Goal: Information Seeking & Learning: Find specific fact

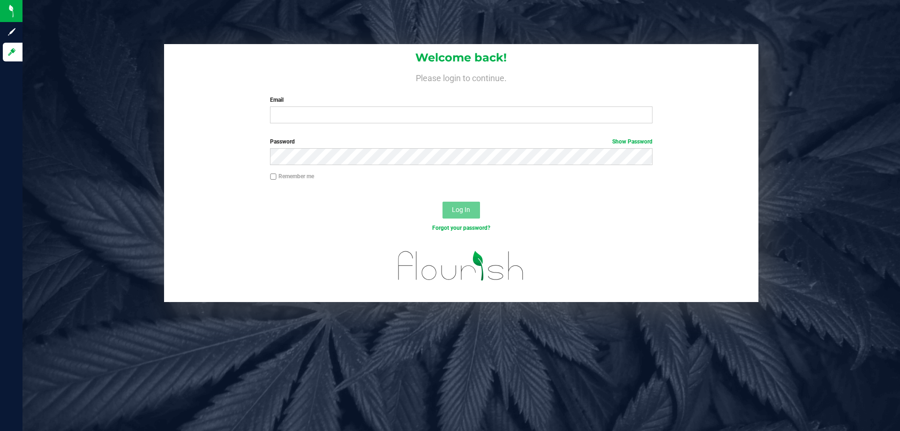
click at [322, 124] on div "Welcome back! Please login to continue. Email Required Please format your email…" at bounding box center [461, 87] width 594 height 87
click at [324, 122] on input "Email" at bounding box center [461, 114] width 382 height 17
type input "[EMAIL_ADDRESS][DOMAIN_NAME]"
click at [466, 209] on span "Log In" at bounding box center [461, 209] width 18 height 7
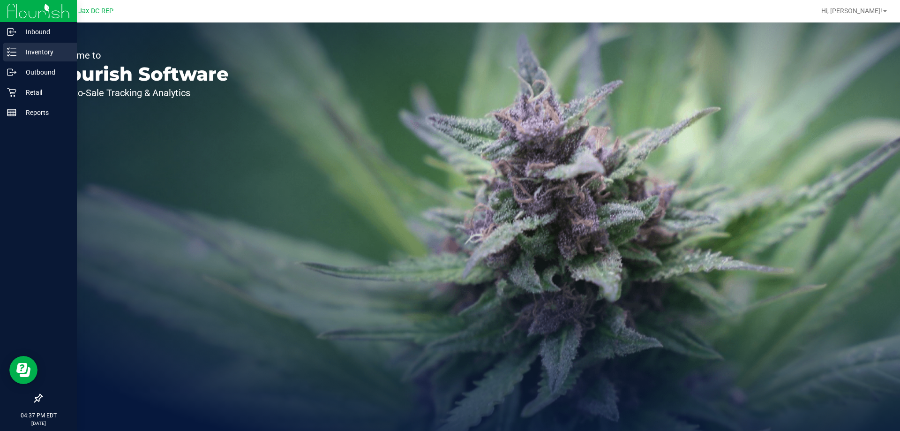
click at [26, 47] on p "Inventory" at bounding box center [44, 51] width 56 height 11
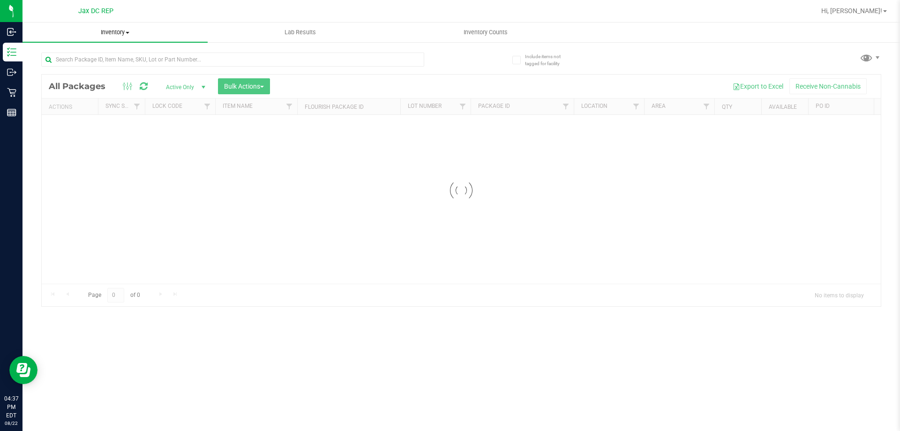
click at [126, 31] on span "Inventory" at bounding box center [114, 32] width 185 height 8
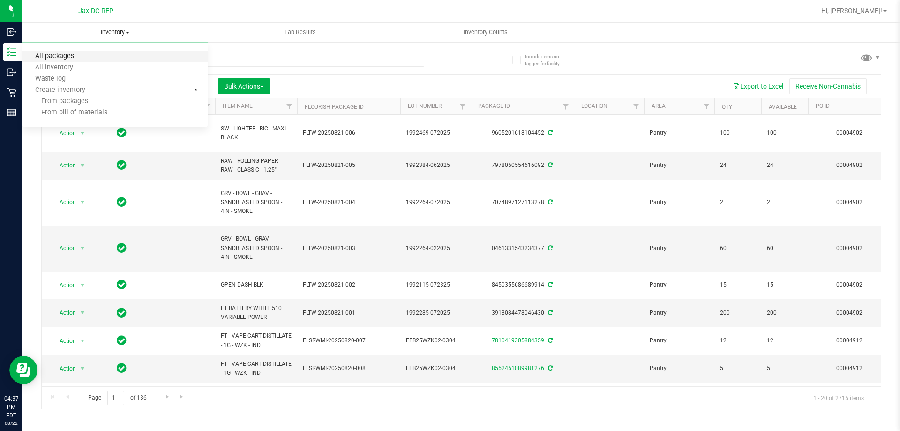
click at [60, 56] on span "All packages" at bounding box center [54, 56] width 64 height 8
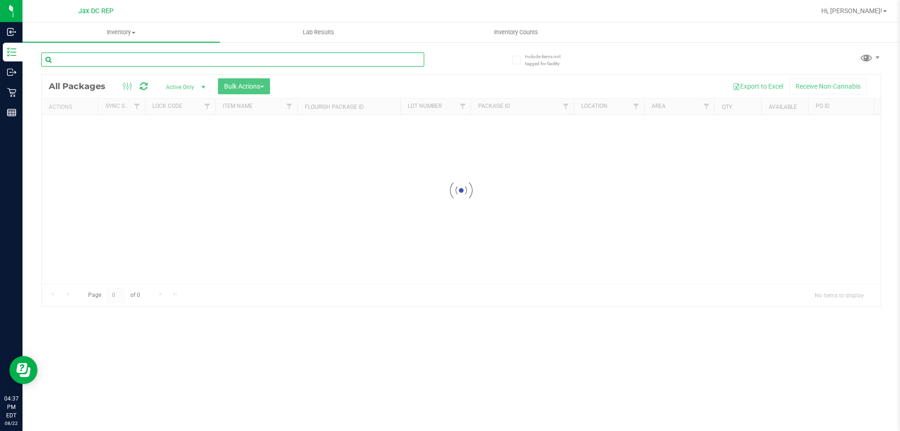
click at [105, 55] on input "text" at bounding box center [232, 59] width 383 height 14
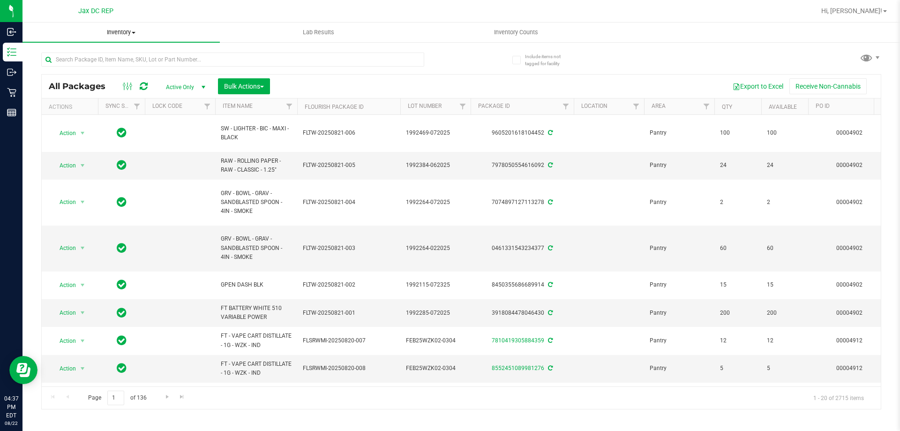
click at [120, 31] on span "Inventory" at bounding box center [120, 32] width 197 height 8
click at [69, 68] on span "All inventory" at bounding box center [53, 68] width 63 height 8
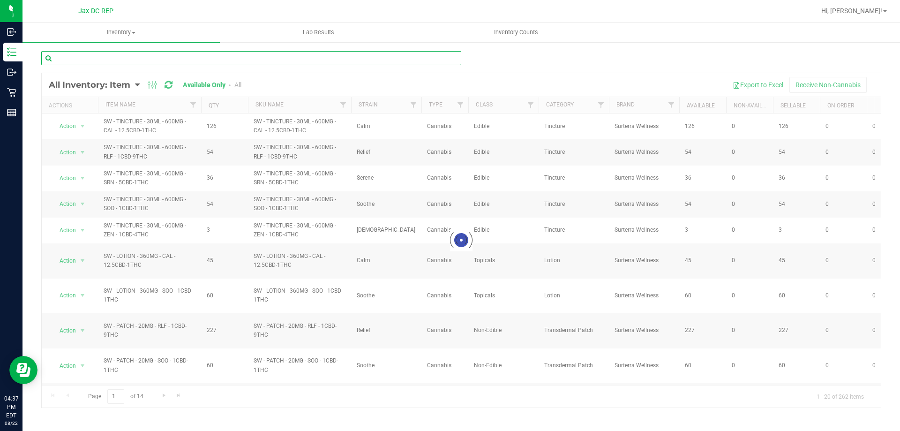
click at [135, 59] on input "text" at bounding box center [251, 58] width 420 height 14
type input "Bag"
